Goal: Contribute content

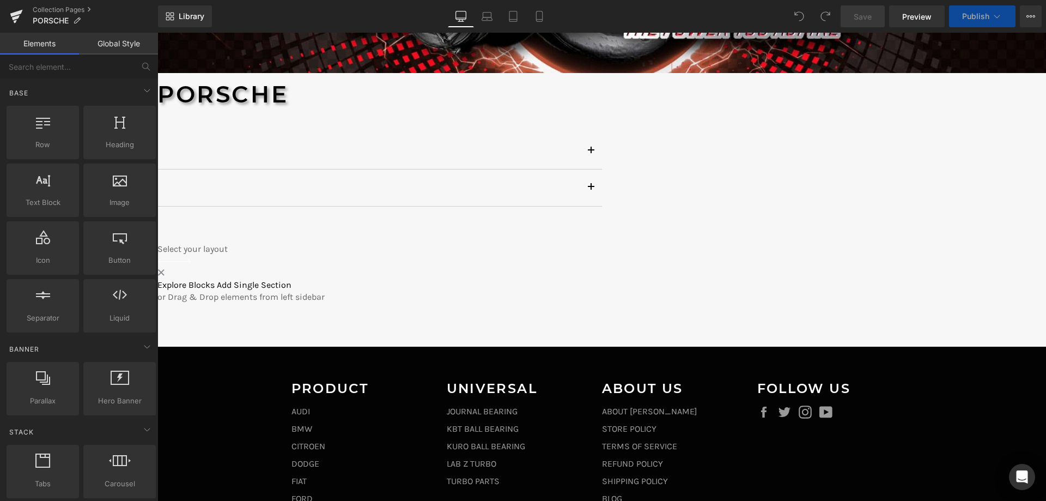
scroll to position [272, 0]
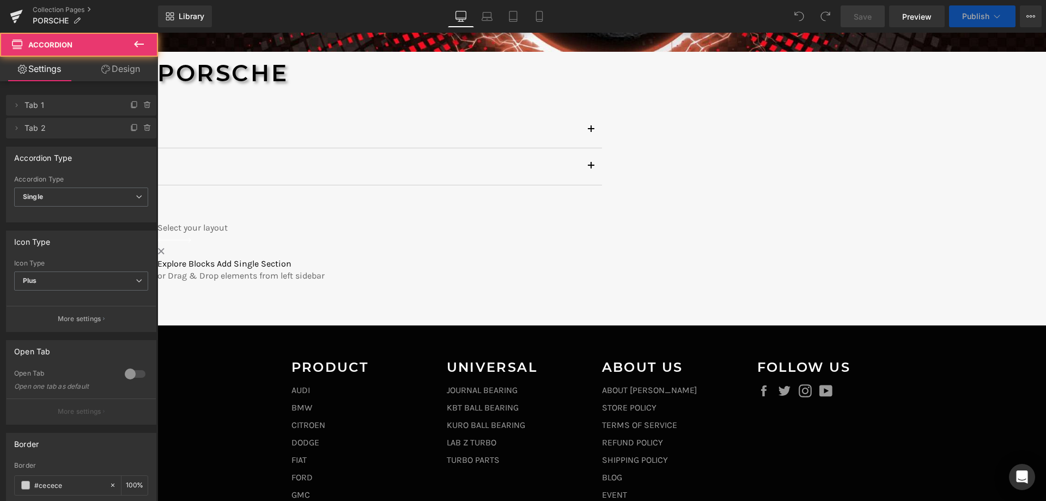
click at [260, 185] on div "KURO Ball Bearing Text Block" at bounding box center [157, 166] width 889 height 37
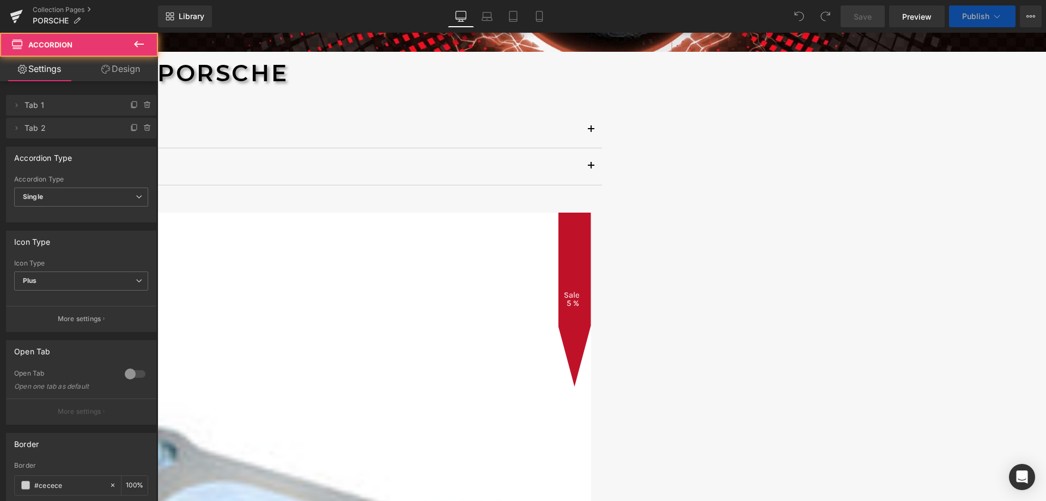
click at [580, 185] on button "button" at bounding box center [591, 166] width 22 height 37
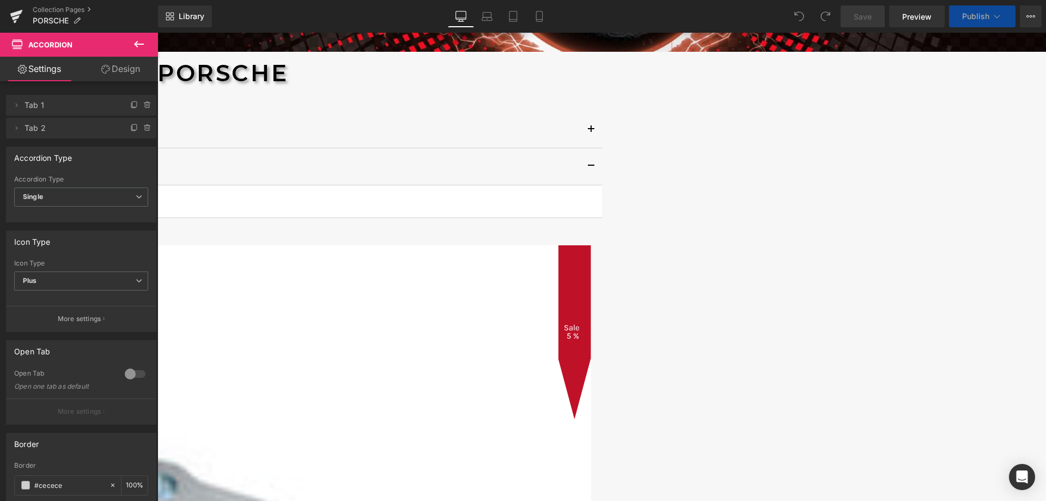
click at [211, 209] on p "997" at bounding box center [171, 201] width 845 height 16
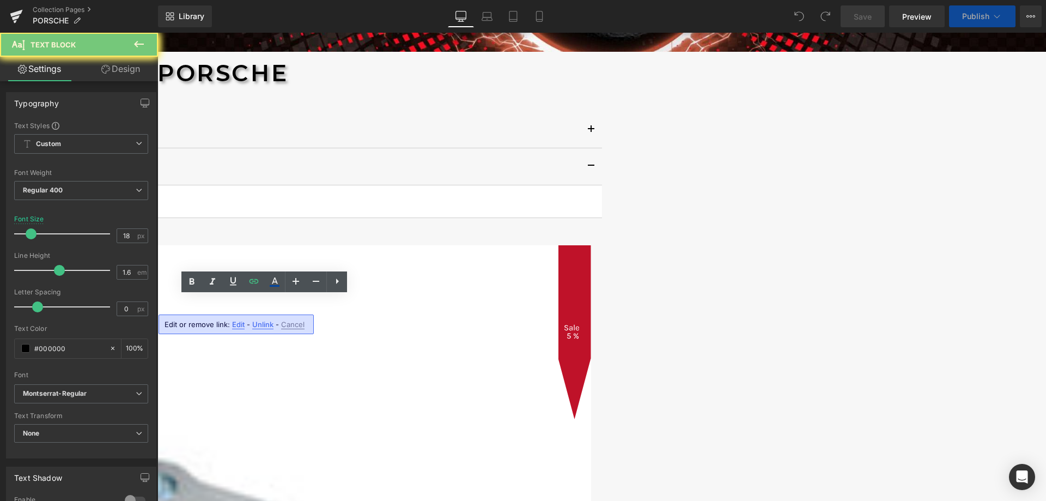
drag, startPoint x: 187, startPoint y: 303, endPoint x: 356, endPoint y: 323, distance: 170.0
click at [187, 209] on div "997" at bounding box center [158, 201] width 872 height 16
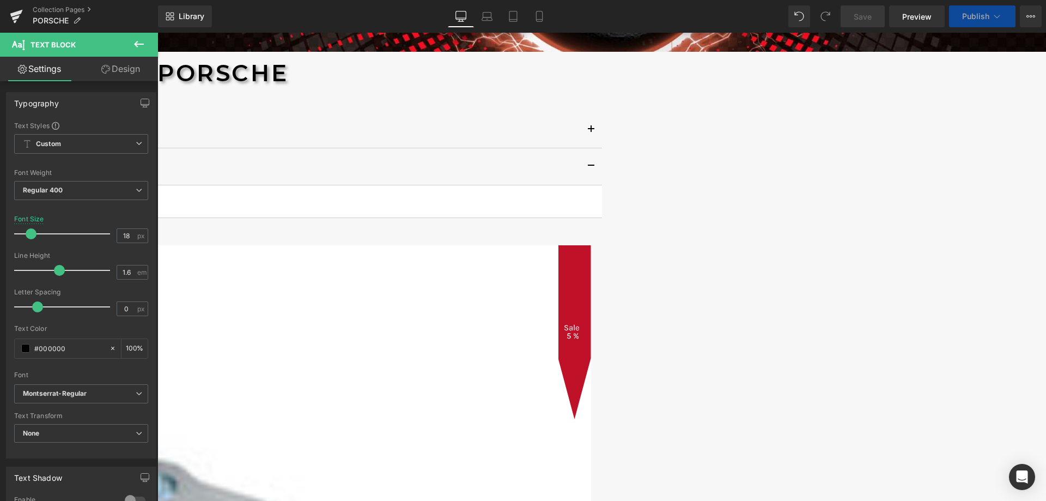
click at [244, 209] on p "996 / 997" at bounding box center [171, 201] width 845 height 16
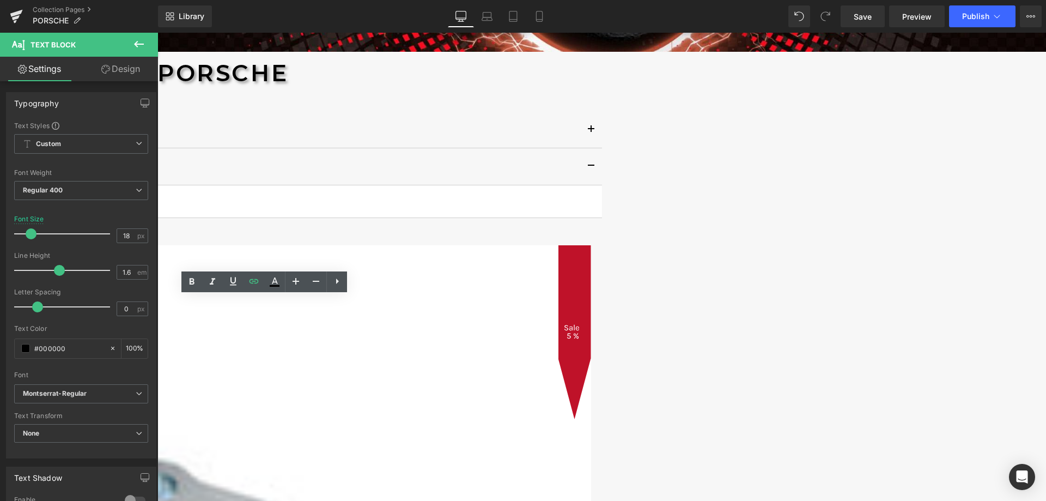
drag, startPoint x: 189, startPoint y: 304, endPoint x: 233, endPoint y: 305, distance: 44.7
click at [233, 209] on p "996 / 997" at bounding box center [171, 201] width 845 height 16
click at [250, 280] on icon at bounding box center [254, 281] width 9 height 4
click at [185, 333] on input "text" at bounding box center [241, 327] width 168 height 27
paste input "/collections/porsche-kuro-ball-bearing-turbo-porsche-996-997"
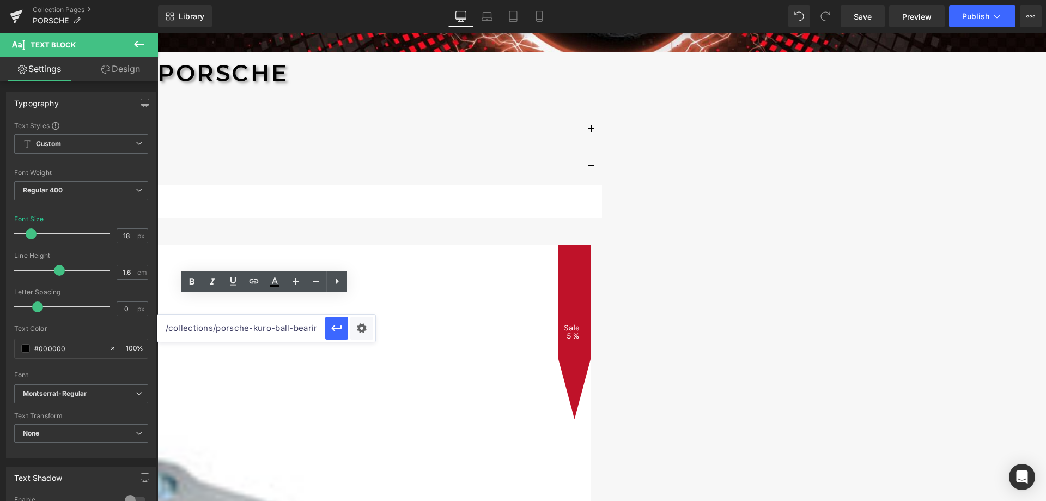
scroll to position [0, 106]
type input "/collections/porsche-kuro-ball-bearing-turbo-porsche-996-997"
click at [337, 332] on icon "button" at bounding box center [336, 327] width 13 height 13
click at [971, 19] on span "Publish" at bounding box center [975, 16] width 27 height 9
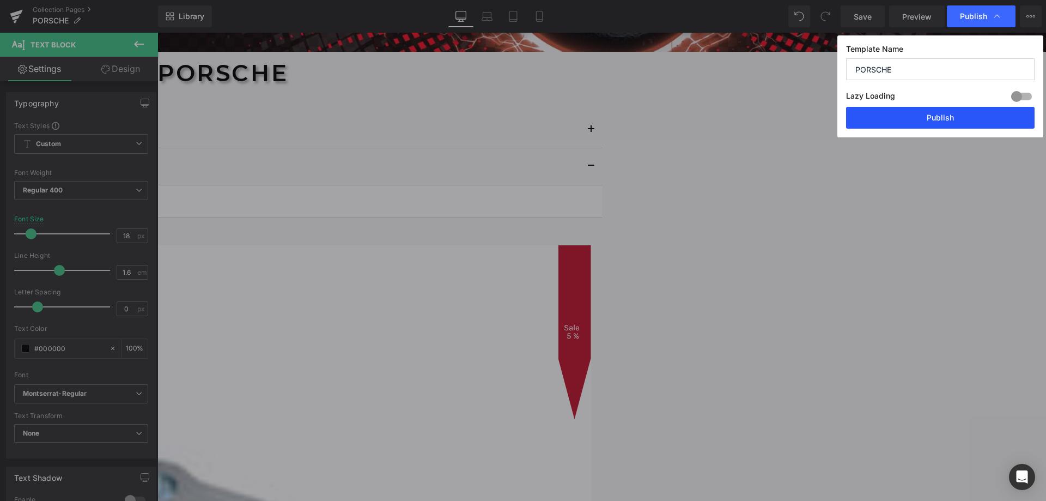
click at [921, 114] on button "Publish" at bounding box center [940, 118] width 189 height 22
